Goal: Contribute content: Contribute content

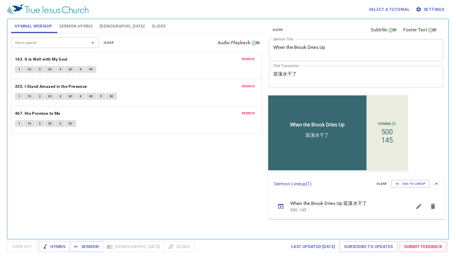
click at [308, 45] on textarea "When the Brook Dries Up" at bounding box center [356, 50] width 166 height 11
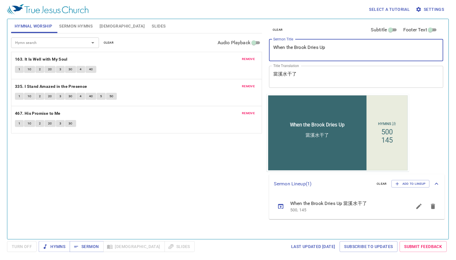
click at [308, 45] on textarea "When the Brook Dries Up" at bounding box center [356, 50] width 166 height 11
type textarea "The Five W's of Prayer"
click at [251, 59] on span "remove" at bounding box center [248, 59] width 13 height 5
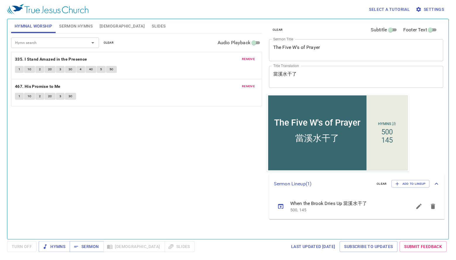
click at [251, 59] on span "remove" at bounding box center [248, 59] width 13 height 5
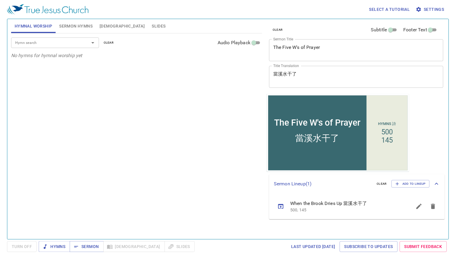
click at [79, 28] on span "Sermon Hymns" at bounding box center [75, 26] width 33 height 7
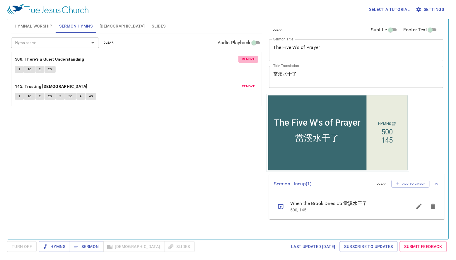
click at [255, 60] on span "remove" at bounding box center [248, 59] width 13 height 5
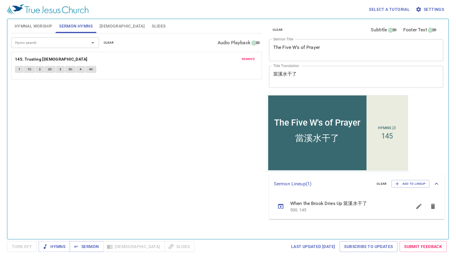
click at [255, 60] on span "remove" at bounding box center [248, 59] width 13 height 5
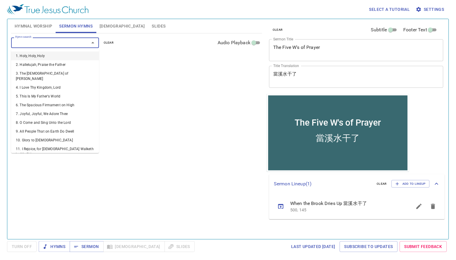
click at [74, 41] on input "Hymn search" at bounding box center [46, 42] width 67 height 7
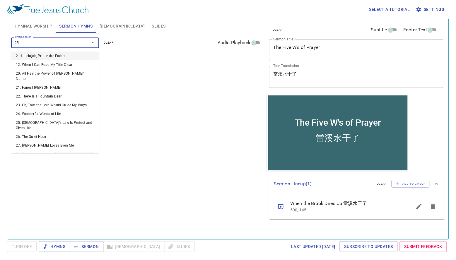
type input "259"
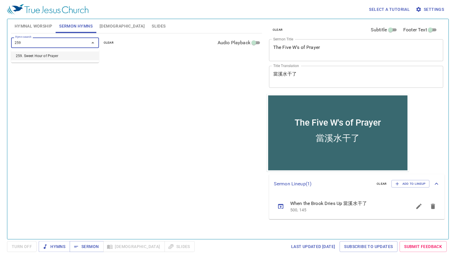
click at [58, 53] on li "259. Sweet Hour of Prayer" at bounding box center [55, 56] width 88 height 9
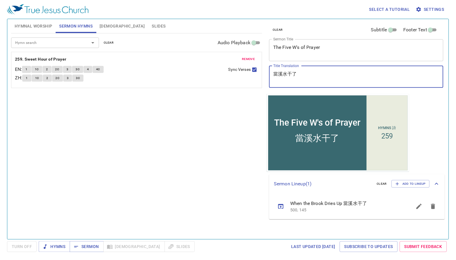
drag, startPoint x: 330, startPoint y: 75, endPoint x: 205, endPoint y: 69, distance: 125.2
click at [205, 69] on div "Hymnal Worship Sermon Hymns Bible Slides Hymn search Hymn search clear Audio Pl…" at bounding box center [228, 127] width 439 height 220
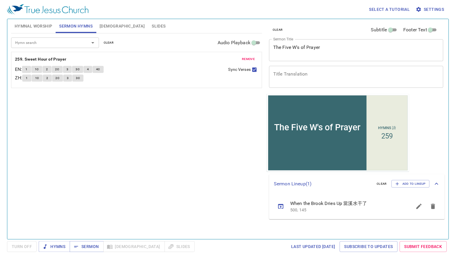
click at [242, 107] on div "Hymn search Hymn search clear Audio Playback remove 259. Sweet Hour of Prayer E…" at bounding box center [136, 133] width 251 height 201
click at [109, 30] on button "[DEMOGRAPHIC_DATA]" at bounding box center [122, 26] width 52 height 14
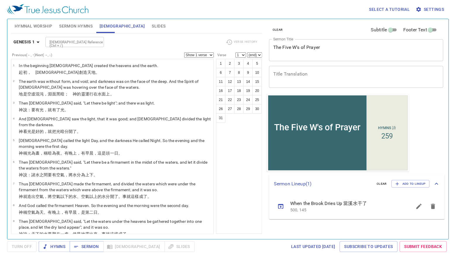
click at [89, 29] on span "Sermon Hymns" at bounding box center [75, 26] width 33 height 7
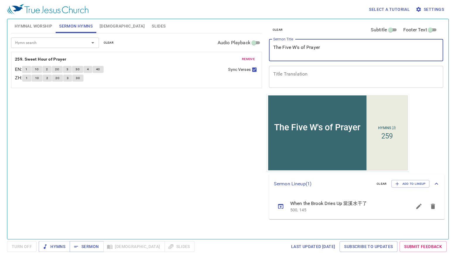
drag, startPoint x: 324, startPoint y: 56, endPoint x: 277, endPoint y: 50, distance: 47.2
click at [275, 51] on textarea "The Five W's of Prayer" at bounding box center [356, 50] width 166 height 11
drag, startPoint x: 275, startPoint y: 50, endPoint x: 304, endPoint y: 49, distance: 29.6
click at [296, 50] on textarea "The Five W's of Prayer" at bounding box center [356, 50] width 166 height 11
drag, startPoint x: 325, startPoint y: 48, endPoint x: 267, endPoint y: 48, distance: 58.0
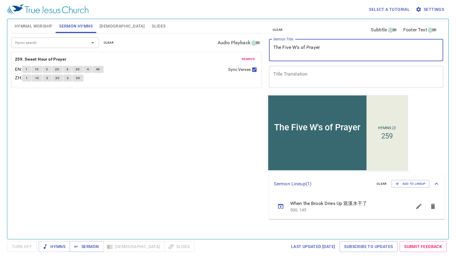
click at [267, 48] on div "clear Subtitle Footer Text Sermon Title The Five W's of Prayer x Sermon Title T…" at bounding box center [356, 56] width 178 height 75
click at [294, 79] on textarea "Title Translation" at bounding box center [356, 76] width 166 height 11
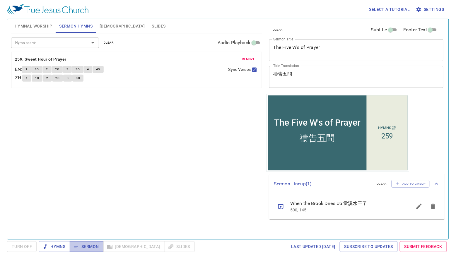
click at [97, 246] on span "Sermon" at bounding box center [86, 246] width 24 height 7
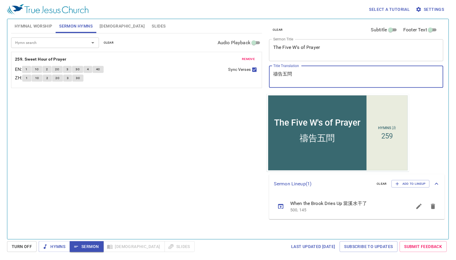
drag, startPoint x: 295, startPoint y: 74, endPoint x: 277, endPoint y: 76, distance: 17.9
click at [277, 76] on textarea "禱告五問" at bounding box center [356, 76] width 166 height 11
click at [289, 77] on textarea "禱告五問" at bounding box center [356, 76] width 166 height 11
click at [282, 77] on textarea "禱告五問" at bounding box center [356, 76] width 166 height 11
click at [284, 77] on textarea "禱告五問" at bounding box center [356, 76] width 166 height 11
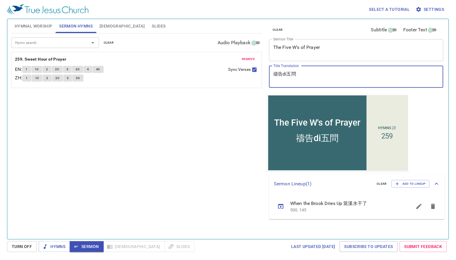
type textarea "禱告d五問"
click at [299, 76] on textarea "禱告的五問" at bounding box center [356, 76] width 166 height 11
type textarea "禱告的五問yu"
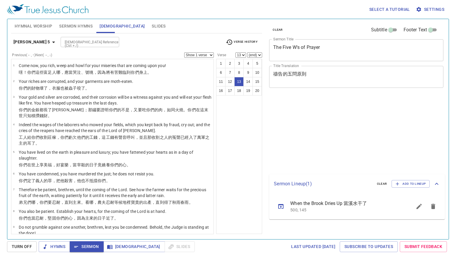
select select "13"
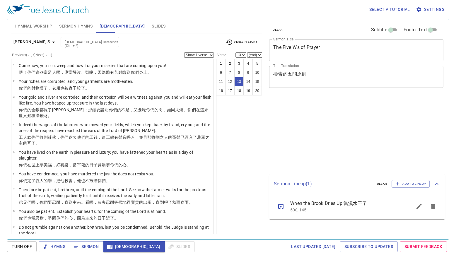
select select "13"
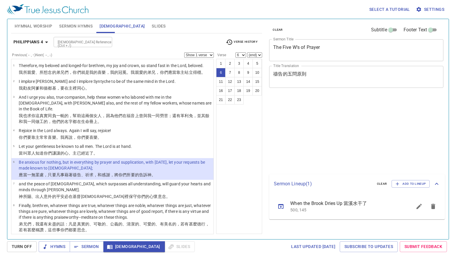
select select "6"
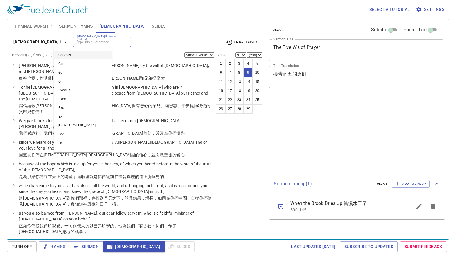
select select "9"
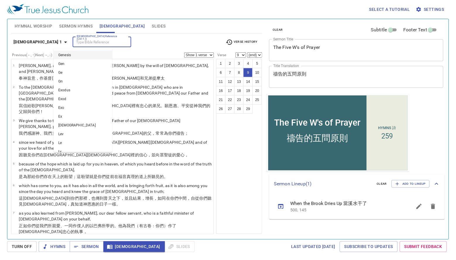
click at [245, 43] on span "Verse History" at bounding box center [242, 42] width 32 height 7
click at [242, 42] on li "Col 1:9" at bounding box center [242, 42] width 38 height 5
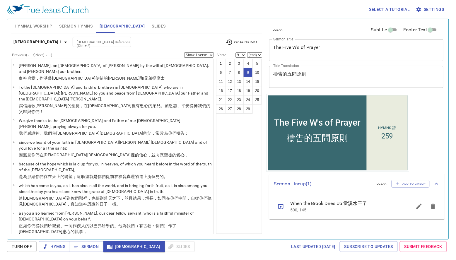
scroll to position [16, 0]
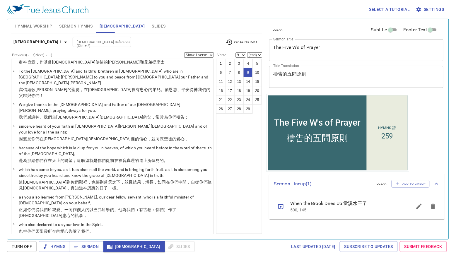
click at [195, 42] on div "Col 1:9 Col 1 1 Jn 1:9 1 Jn 1 Phil 4:6 Phil 4 1 Tim 2:1 1 Tim 2 Rom 8:26 Rom 8 …" at bounding box center [228, 130] width 456 height 260
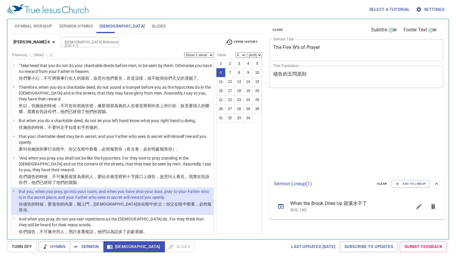
select select "6"
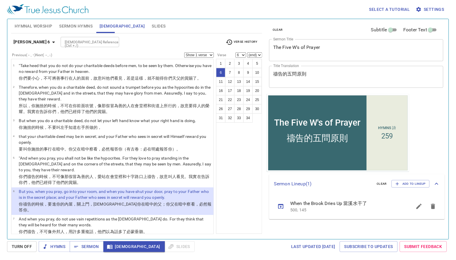
scroll to position [51, 0]
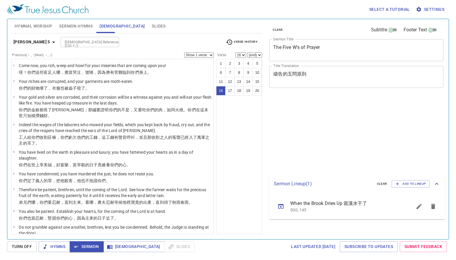
select select "16"
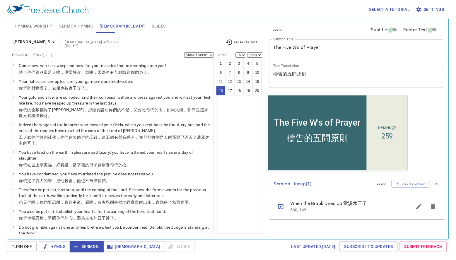
scroll to position [245, 0]
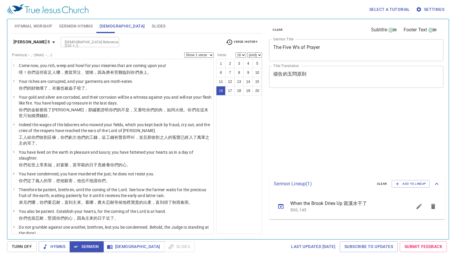
select select "16"
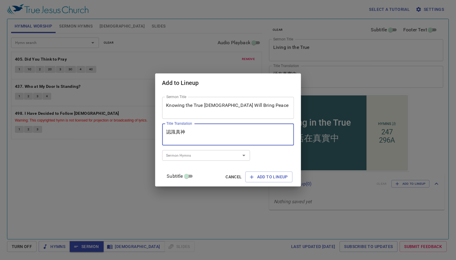
type textarea "認識真"
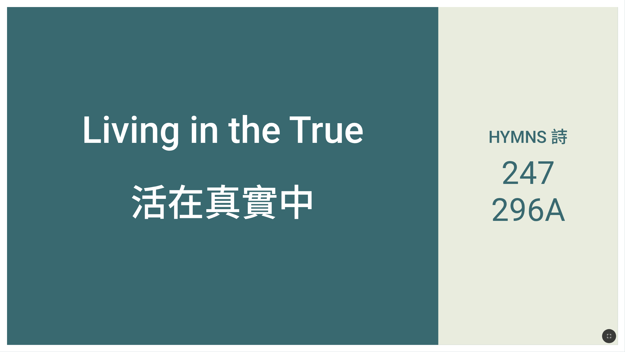
click at [420, 68] on div "Living in the True" at bounding box center [222, 91] width 431 height 135
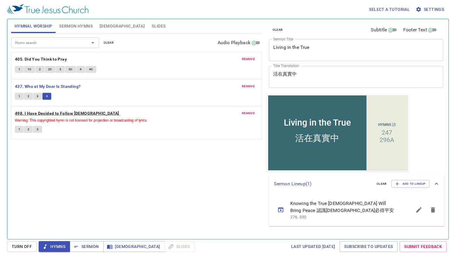
click at [25, 113] on b "498. I Have Decided to Follow Jesus" at bounding box center [67, 113] width 104 height 7
click at [35, 114] on b "498. I Have Decided to Follow Jesus" at bounding box center [67, 113] width 104 height 7
click at [37, 113] on b "498. I Have Decided to Follow Jesus" at bounding box center [67, 113] width 104 height 7
click at [37, 114] on b "498. I Have Decided to Follow Jesus" at bounding box center [67, 113] width 104 height 7
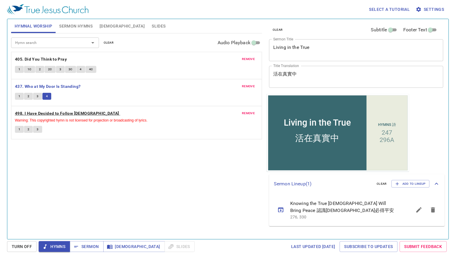
click at [37, 114] on b "498. I Have Decided to Follow Jesus" at bounding box center [67, 113] width 104 height 7
click at [40, 113] on b "498. I Have Decided to Follow Jesus" at bounding box center [67, 113] width 104 height 7
click at [41, 114] on b "498. I Have Decided to Follow Jesus" at bounding box center [67, 113] width 104 height 7
click at [68, 114] on b "498. I Have Decided to Follow Jesus" at bounding box center [67, 113] width 104 height 7
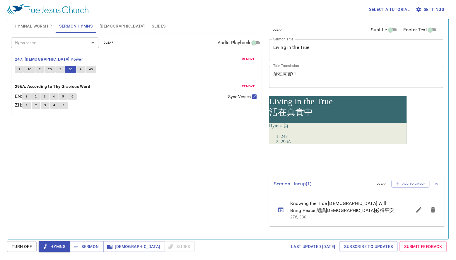
click at [81, 69] on span "4" at bounding box center [81, 69] width 2 height 5
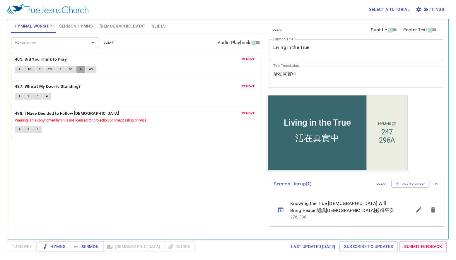
click at [80, 70] on span "4" at bounding box center [81, 69] width 2 height 5
click at [72, 26] on span "Sermon Hymns" at bounding box center [75, 26] width 33 height 7
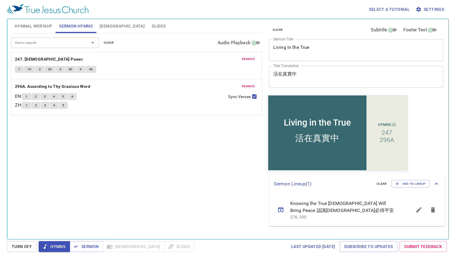
click at [90, 71] on span "4C" at bounding box center [91, 69] width 4 height 5
drag, startPoint x: 93, startPoint y: 68, endPoint x: 96, endPoint y: 82, distance: 13.7
click at [93, 68] on button "4C" at bounding box center [91, 69] width 11 height 7
click at [94, 250] on span "Sermon" at bounding box center [86, 246] width 24 height 7
click at [95, 250] on span "Sermon" at bounding box center [86, 246] width 24 height 7
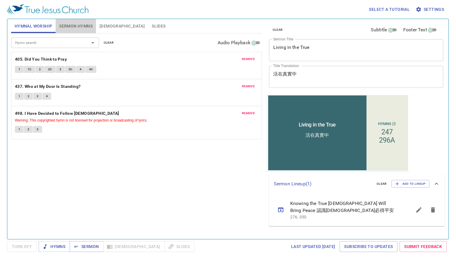
click at [74, 28] on span "Sermon Hymns" at bounding box center [75, 26] width 33 height 7
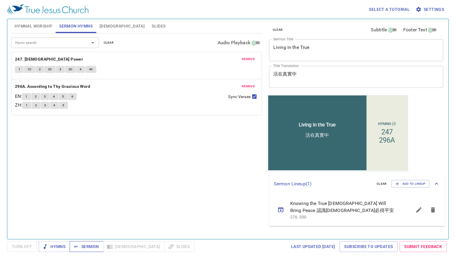
click at [86, 248] on span "Sermon" at bounding box center [86, 246] width 24 height 7
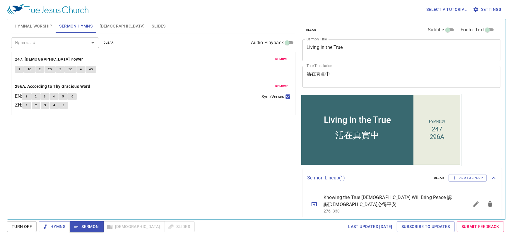
click at [104, 27] on span "Bible" at bounding box center [122, 26] width 45 height 7
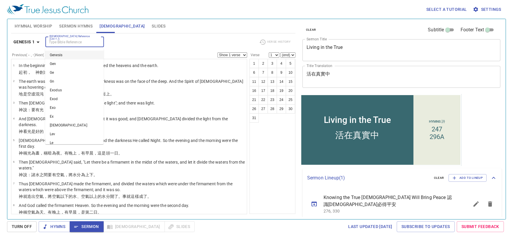
drag, startPoint x: 82, startPoint y: 42, endPoint x: 98, endPoint y: 42, distance: 16.4
click at [82, 42] on input "Bible Reference (Ctrl + /)" at bounding box center [69, 42] width 45 height 7
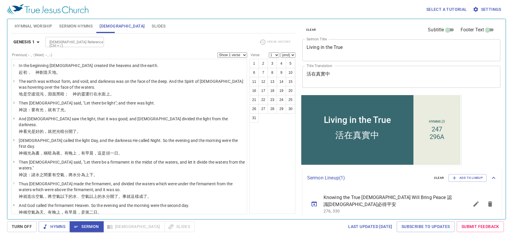
click at [117, 40] on div "Bible Reference (Ctrl + /) Bible Reference (Ctrl + /)" at bounding box center [149, 42] width 209 height 10
click at [94, 43] on div at bounding box center [98, 42] width 8 height 8
type input "romans 3:4"
select select "4"
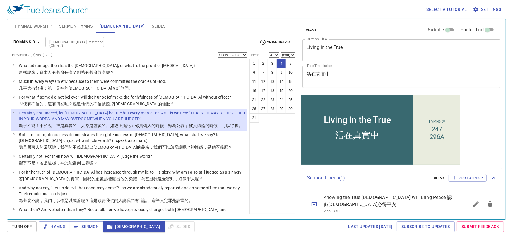
click at [90, 121] on p "Certainly not! Indeed, let God be true but every man a liar. As it is written: …" at bounding box center [132, 116] width 226 height 12
click at [89, 42] on input "Bible Reference (Ctrl + /)" at bounding box center [69, 42] width 45 height 7
click at [154, 45] on div "Bible Reference (Ctrl + /) Bible Reference (Ctrl + /)" at bounding box center [149, 42] width 209 height 10
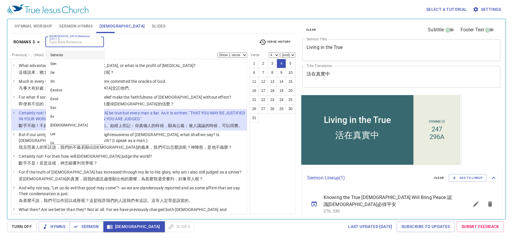
click at [74, 42] on input "Bible Reference (Ctrl + /)" at bounding box center [69, 42] width 45 height 7
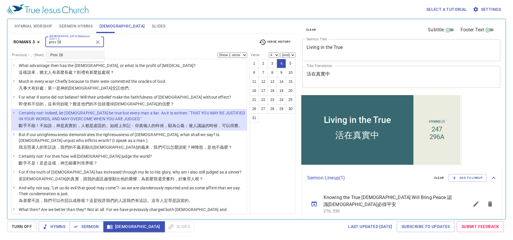
type input "prov 28"
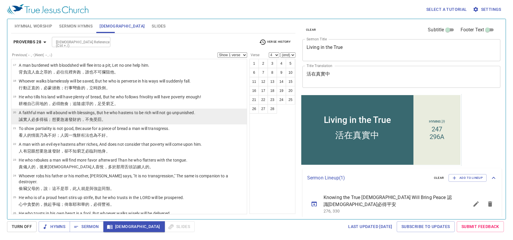
scroll to position [265, 0]
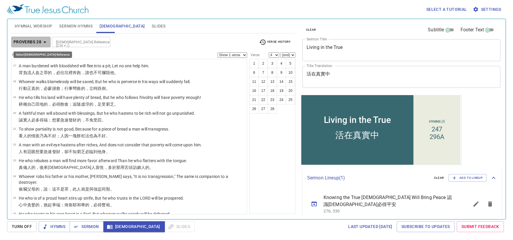
click at [42, 42] on icon "button" at bounding box center [44, 42] width 7 height 7
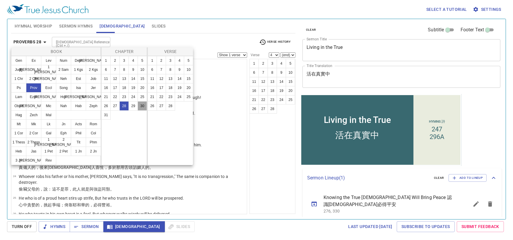
click at [144, 108] on button "30" at bounding box center [142, 105] width 9 height 9
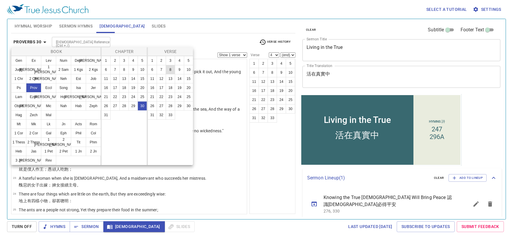
scroll to position [0, 0]
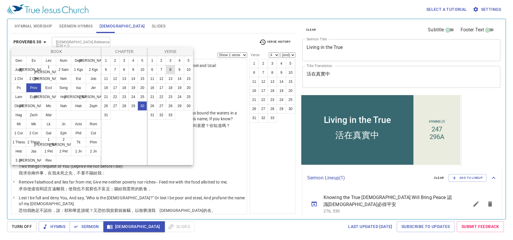
click at [169, 69] on button "8" at bounding box center [170, 69] width 9 height 9
select select "8"
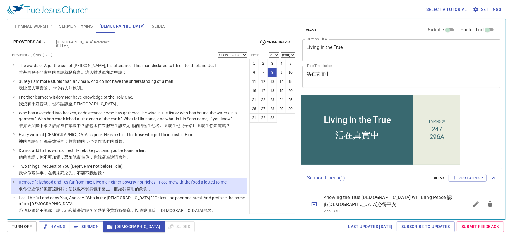
click at [277, 153] on div "1 2 3 4 5 6 7 8 9 10 11 12 13 14 15 16 17 18 19 20 21 22 23 24 25 26 27 28 29 3…" at bounding box center [273, 136] width 46 height 155
click at [275, 158] on div "1 2 3 4 5 6 7 8 9 10 11 12 13 14 15 16 17 18 19 20 21 22 23 24 25 26 27 28 29 3…" at bounding box center [273, 136] width 46 height 155
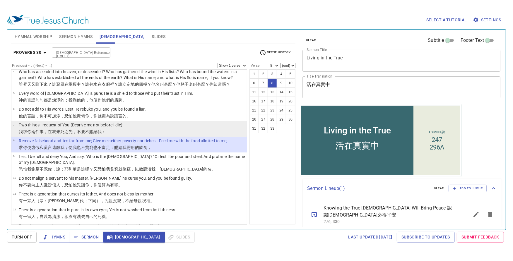
scroll to position [62, 0]
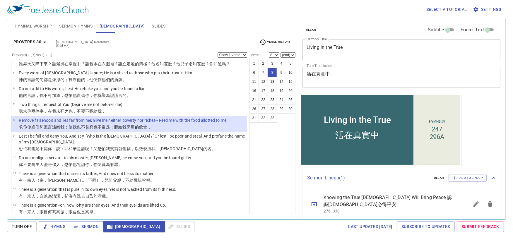
click at [275, 163] on div "1 2 3 4 5 6 7 8 9 10 11 12 13 14 15 16 17 18 19 20 21 22 23 24 25 26 27 28 29 3…" at bounding box center [273, 136] width 46 height 155
click at [368, 48] on textarea "Living in the True" at bounding box center [402, 50] width 190 height 11
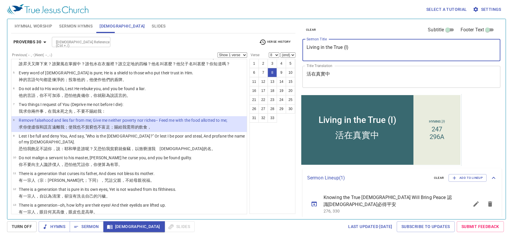
type textarea "Living in the True (I)"
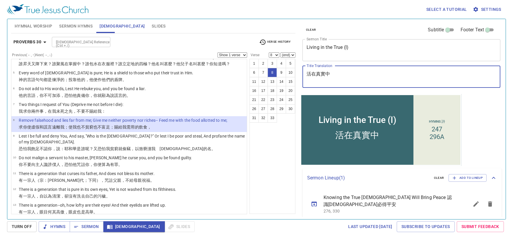
click at [364, 75] on textarea "活在真實中" at bounding box center [402, 76] width 190 height 11
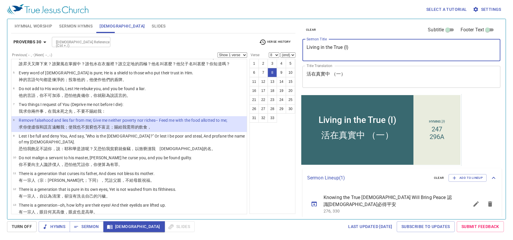
drag, startPoint x: 448, startPoint y: 52, endPoint x: 453, endPoint y: 86, distance: 34.6
click at [448, 51] on textarea "Living in the True (I)" at bounding box center [402, 50] width 190 height 11
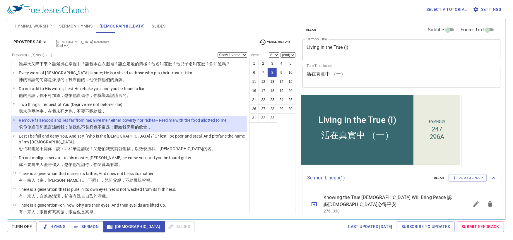
drag, startPoint x: 480, startPoint y: 104, endPoint x: 479, endPoint y: 100, distance: 3.9
click at [456, 104] on div "clear Subtitle Footer Text Sermon Title Living in the True (I) x Sermon Title T…" at bounding box center [401, 117] width 207 height 200
click at [274, 182] on div "1 2 3 4 5 6 7 8 9 10 11 12 13 14 15 16 17 18 19 20 21 22 23 24 25 26 27 28 29 3…" at bounding box center [273, 136] width 46 height 155
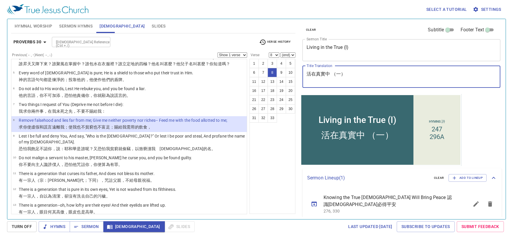
click at [368, 75] on textarea "活在真實中 （一）" at bounding box center [402, 76] width 190 height 11
click at [339, 74] on textarea "活在真實中 （一" at bounding box center [402, 76] width 190 height 11
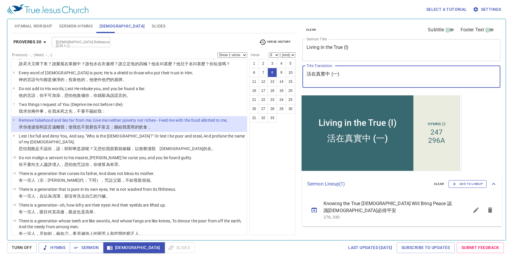
type textarea "活在真實中 (一)"
click at [456, 185] on span "Add to Lineup" at bounding box center [468, 184] width 30 height 5
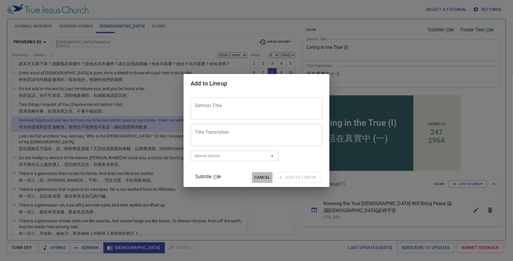
click at [258, 177] on span "Cancel" at bounding box center [262, 177] width 16 height 7
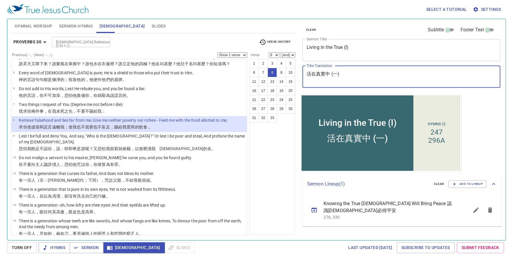
drag, startPoint x: 352, startPoint y: 72, endPoint x: 301, endPoint y: 71, distance: 51.6
click at [301, 71] on div "clear Subtitle Footer Text Sermon Title Living in the True (I) x Sermon Title T…" at bounding box center [401, 56] width 202 height 75
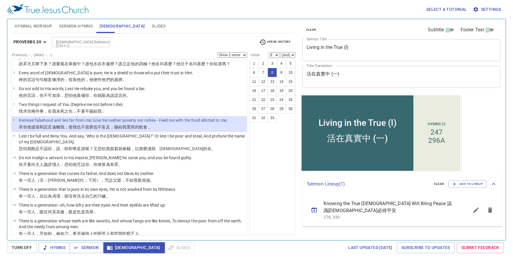
click at [292, 141] on div "1 2 3 4 5 6 7 8 9 10 11 12 13 14 15 16 17 18 19 20 21 22 23 24 25 26 27 28 29 3…" at bounding box center [273, 147] width 46 height 176
click at [83, 253] on button "Sermon" at bounding box center [87, 248] width 34 height 11
click at [456, 186] on span "Add to Lineup" at bounding box center [468, 184] width 30 height 5
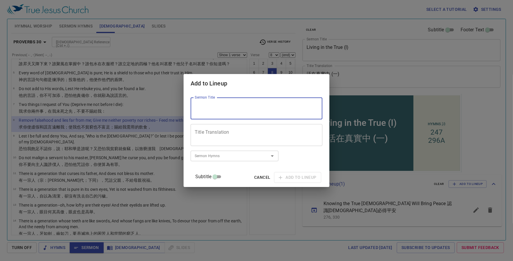
click at [265, 113] on textarea "Sermon Title" at bounding box center [257, 108] width 124 height 11
type textarea "Living in the True (II)"
click at [277, 140] on textarea "Title Translation" at bounding box center [257, 135] width 124 height 11
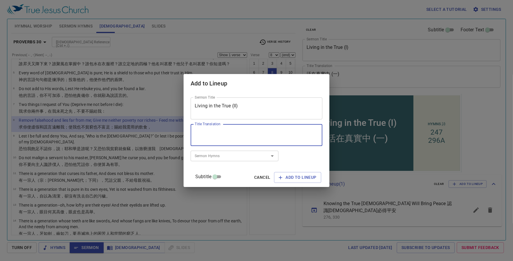
paste textarea "活在真實中 (一)"
click at [232, 134] on textarea "活在真實中 (一)" at bounding box center [257, 135] width 124 height 11
click at [231, 133] on textarea "活在真實中 (一)" at bounding box center [257, 135] width 124 height 11
type textarea "活在真實中 (二)"
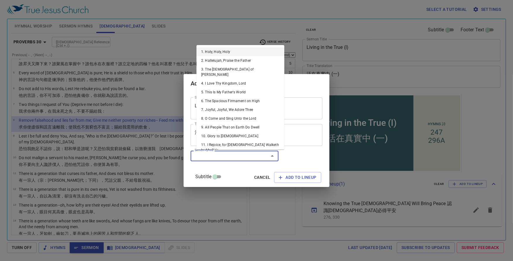
click at [237, 158] on input "Sermon Hymns" at bounding box center [225, 156] width 67 height 7
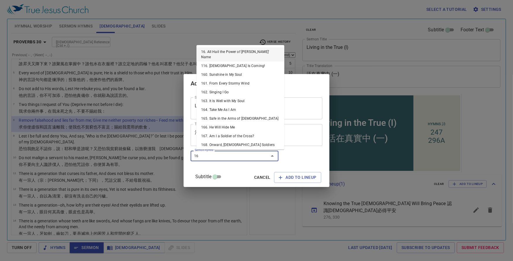
type input "160"
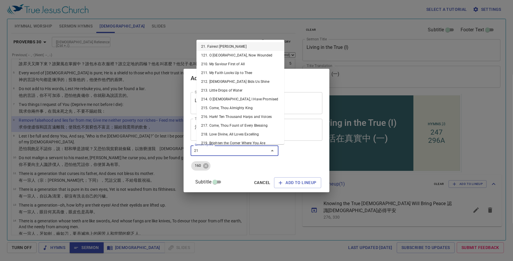
type input "219"
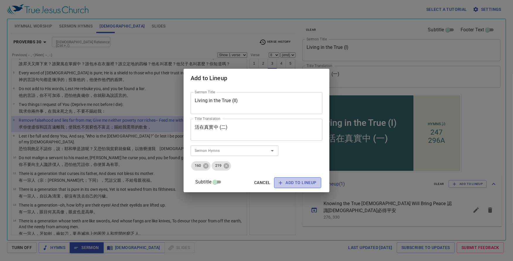
click at [283, 181] on span "Add to Lineup" at bounding box center [298, 182] width 38 height 7
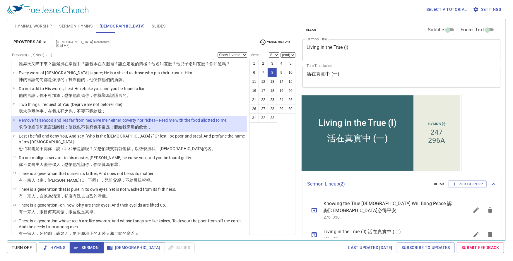
scroll to position [5, 0]
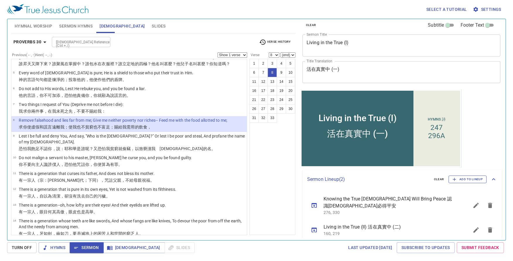
click at [456, 182] on span "Add to Lineup" at bounding box center [468, 179] width 30 height 5
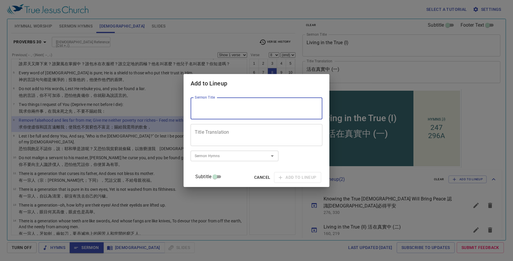
click at [302, 111] on textarea "Sermon Title" at bounding box center [257, 108] width 124 height 11
type textarea "H"
click at [286, 110] on textarea "Sermon Title" at bounding box center [257, 108] width 124 height 11
type textarea "How Sweet to Trust in Jesus"
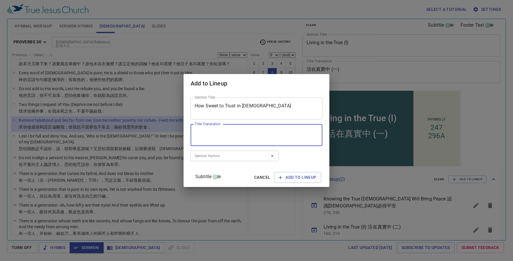
click at [278, 136] on textarea "Title Translation" at bounding box center [257, 135] width 124 height 11
click at [276, 139] on textarea "Title Translation" at bounding box center [257, 135] width 124 height 11
type textarea "信靠耶穌真是甜美"
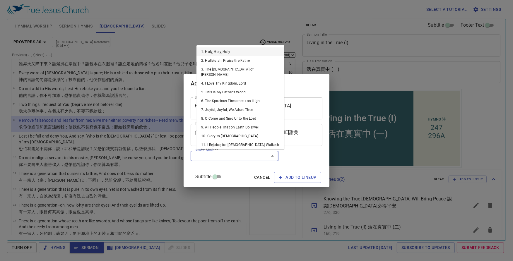
click at [253, 157] on input "Sermon Hymns" at bounding box center [225, 156] width 67 height 7
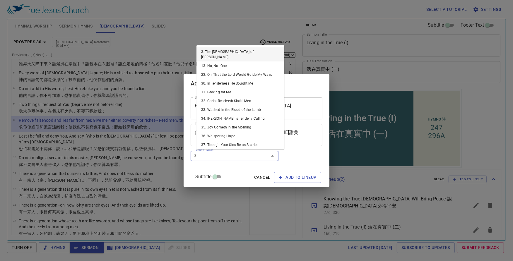
type input "34"
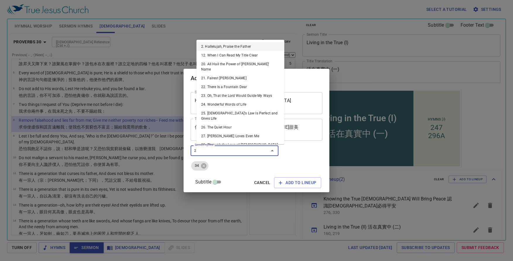
type input "21"
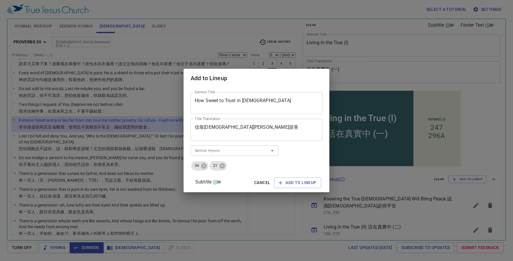
click at [303, 152] on div "Sermon Title How Sweet to Trust in Jesus Sermon Title Title Translation 信靠耶穌真是甜…" at bounding box center [257, 140] width 132 height 100
click at [298, 184] on span "Add to Lineup" at bounding box center [298, 182] width 38 height 7
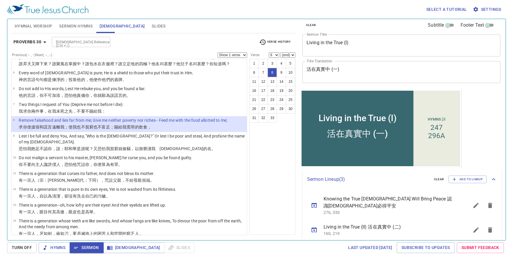
click at [284, 163] on div "1 2 3 4 5 6 7 8 9 10 11 12 13 14 15 16 17 18 19 20 21 22 23 24 25 26 27 28 29 3…" at bounding box center [273, 147] width 46 height 176
click at [88, 27] on span "Sermon Hymns" at bounding box center [75, 26] width 33 height 7
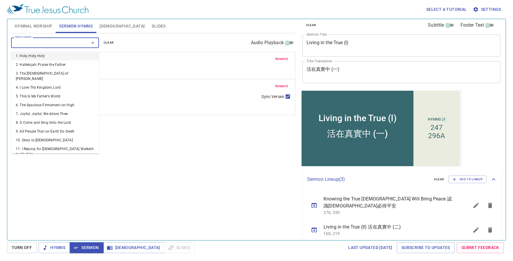
click at [79, 45] on input "Hymn search" at bounding box center [46, 42] width 67 height 7
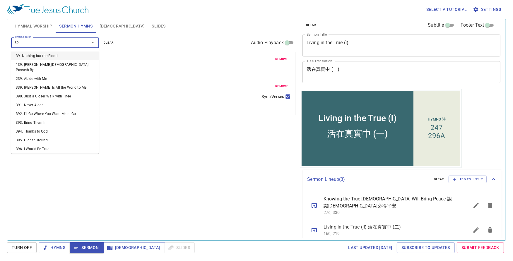
type input "396"
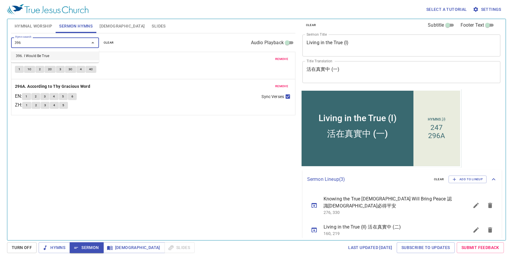
click at [69, 58] on li "396. I Would Be True" at bounding box center [55, 56] width 88 height 9
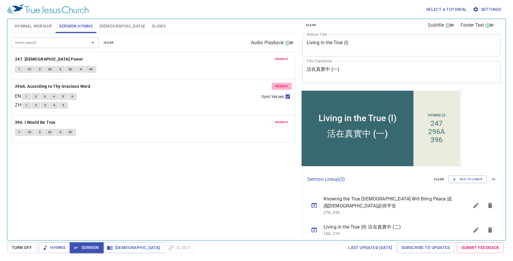
click at [287, 88] on span "remove" at bounding box center [281, 86] width 13 height 5
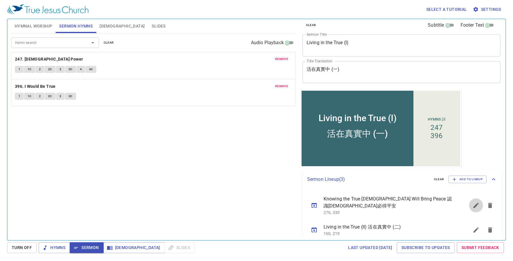
click at [456, 203] on icon "sermon lineup list" at bounding box center [476, 205] width 5 height 5
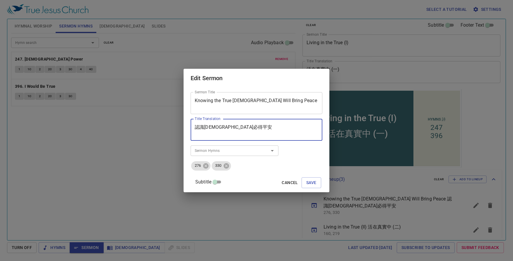
drag, startPoint x: 210, startPoint y: 128, endPoint x: 214, endPoint y: 131, distance: 5.2
click at [210, 129] on textarea "認識神必得平安" at bounding box center [257, 130] width 124 height 11
type textarea "認識真神必得平安"
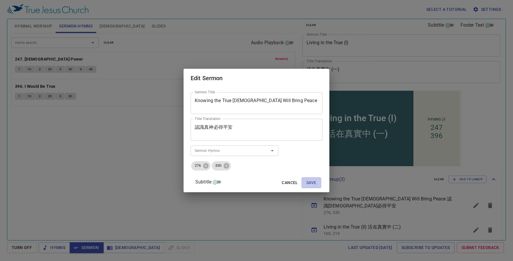
drag, startPoint x: 301, startPoint y: 180, endPoint x: 325, endPoint y: 162, distance: 30.8
click at [306, 180] on span "Save" at bounding box center [311, 182] width 10 height 7
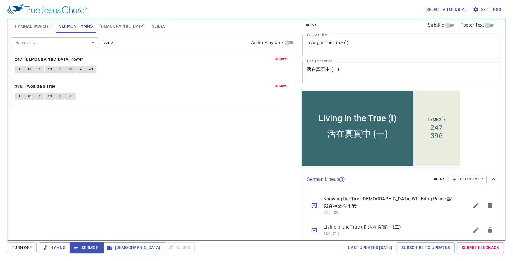
click at [110, 27] on span "Bible" at bounding box center [122, 26] width 45 height 7
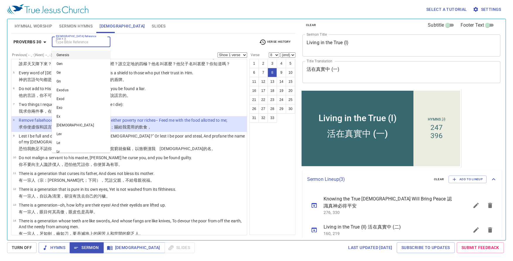
click at [94, 40] on input "Bible Reference (Ctrl + /)" at bounding box center [76, 42] width 45 height 7
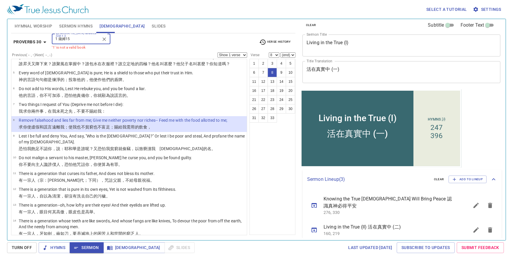
click at [66, 42] on input "1 薩姆15" at bounding box center [76, 39] width 45 height 7
click at [68, 42] on input "1 薩姆15" at bounding box center [76, 39] width 45 height 7
type input "1 sam 15"
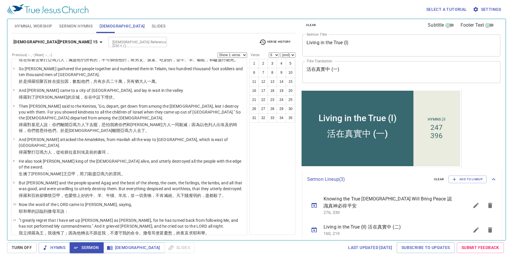
scroll to position [0, 0]
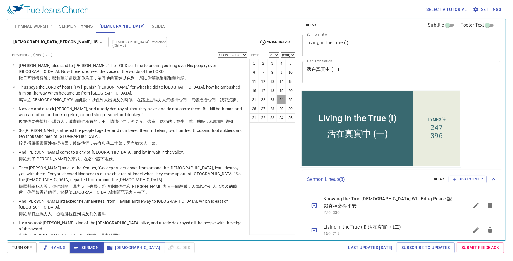
click at [284, 105] on button "24" at bounding box center [281, 99] width 9 height 9
select select "24"
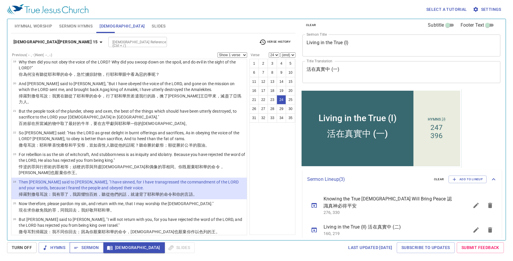
click at [94, 247] on span "Sermon" at bounding box center [86, 247] width 24 height 7
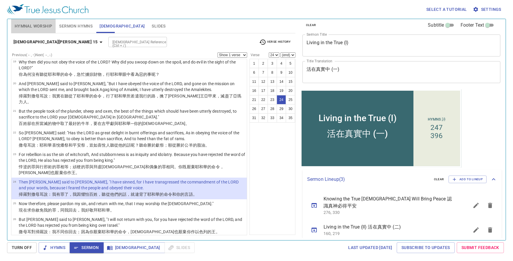
click at [43, 28] on span "Hymnal Worship" at bounding box center [34, 26] width 38 height 7
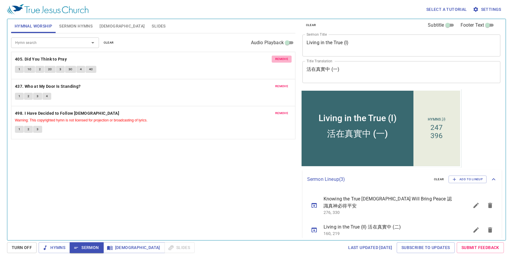
click at [279, 59] on span "remove" at bounding box center [281, 59] width 13 height 5
click at [279, 84] on span "remove" at bounding box center [281, 86] width 13 height 5
click at [279, 111] on span "remove" at bounding box center [281, 113] width 13 height 5
